Goal: Check status: Check status

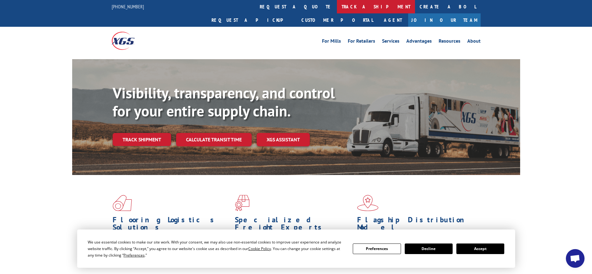
click at [337, 3] on link "track a shipment" at bounding box center [376, 6] width 78 height 13
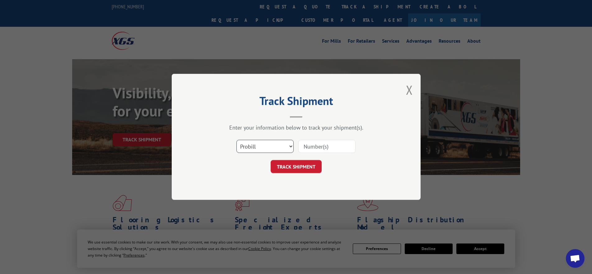
click at [272, 145] on select "Select category... Probill BOL PO" at bounding box center [264, 146] width 57 height 13
select select "po"
click at [236, 140] on select "Select category... Probill BOL PO" at bounding box center [264, 146] width 57 height 13
click at [312, 146] on input at bounding box center [326, 146] width 57 height 13
paste input "#D48666"
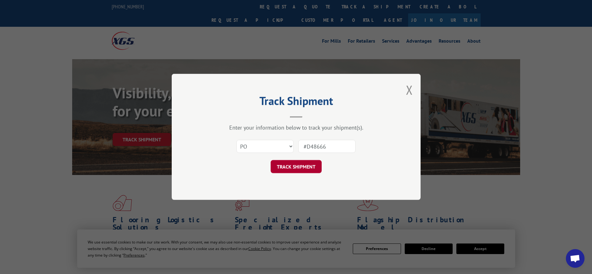
type input "#D48666"
click at [312, 167] on button "TRACK SHIPMENT" at bounding box center [296, 166] width 51 height 13
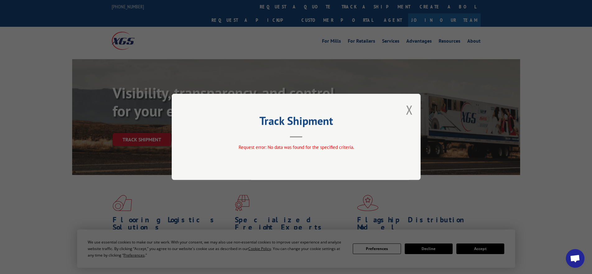
click at [406, 107] on div "Track Shipment Request error: No data was found for the specified criteria." at bounding box center [296, 137] width 249 height 86
click at [409, 110] on button "Close modal" at bounding box center [409, 109] width 7 height 16
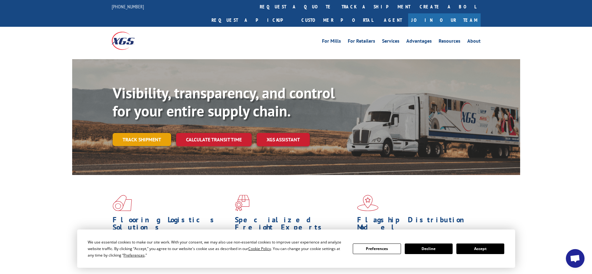
click at [133, 133] on link "Track shipment" at bounding box center [142, 139] width 58 height 13
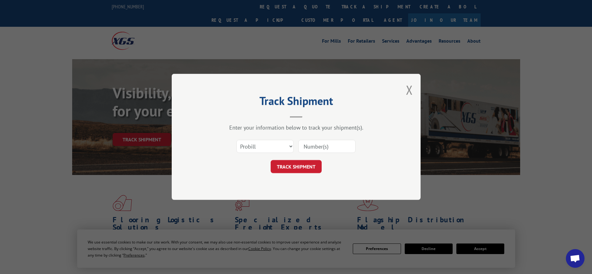
click at [332, 146] on input at bounding box center [326, 146] width 57 height 13
paste input "XGS – Xpress Global – 123076"
type input "123076"
click at [290, 162] on button "TRACK SHIPMENT" at bounding box center [296, 166] width 51 height 13
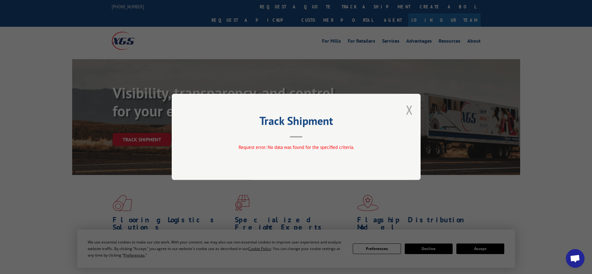
click at [411, 110] on button "Close modal" at bounding box center [409, 109] width 7 height 16
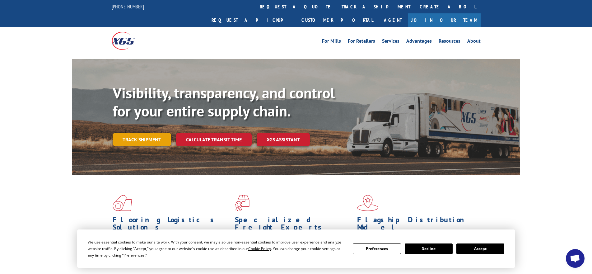
click at [135, 133] on link "Track shipment" at bounding box center [142, 139] width 58 height 13
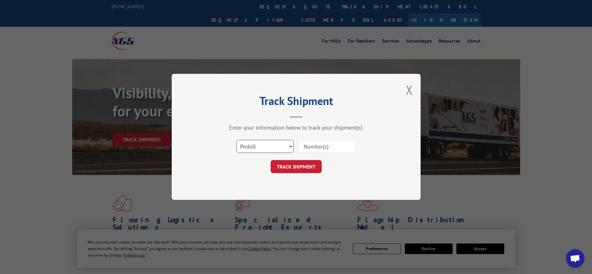
click at [290, 144] on select "Select category... Probill BOL PO" at bounding box center [264, 146] width 57 height 13
select select "po"
click at [236, 140] on select "Select category... Probill BOL PO" at bounding box center [264, 146] width 57 height 13
click at [308, 144] on input at bounding box center [326, 146] width 57 height 13
drag, startPoint x: 308, startPoint y: 144, endPoint x: 319, endPoint y: 119, distance: 27.3
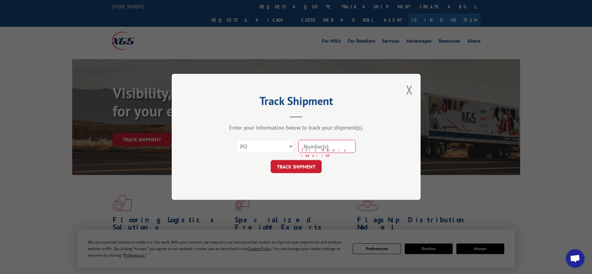
click at [319, 119] on div "Track Shipment Enter your information below to track your shipment(s). Select c…" at bounding box center [296, 137] width 249 height 126
click at [319, 144] on input at bounding box center [326, 146] width 57 height 13
type input "123076"
click at [292, 163] on button "TRACK SHIPMENT" at bounding box center [296, 166] width 51 height 13
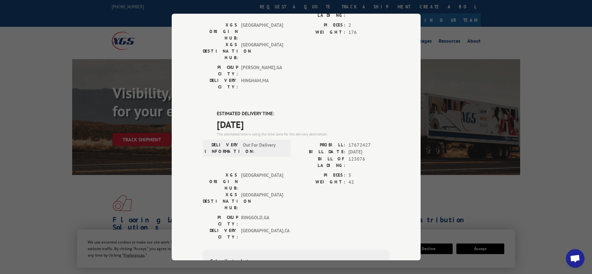
scroll to position [233, 0]
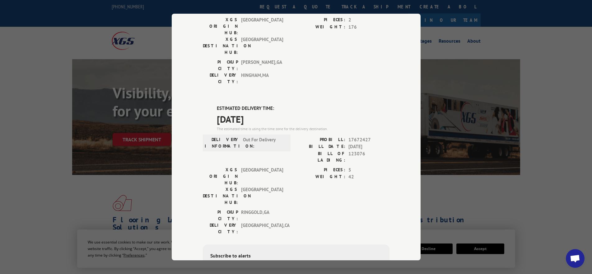
click at [145, 40] on div "Track Shipment DELIVERED DELIVERY INFORMATION: PROBILL: 9064638 BILL DATE: [DAT…" at bounding box center [296, 137] width 592 height 274
click at [576, 48] on div "Track Shipment DELIVERED DELIVERY INFORMATION: PROBILL: 9064638 BILL DATE: [DAT…" at bounding box center [296, 137] width 592 height 274
